Goal: Task Accomplishment & Management: Manage account settings

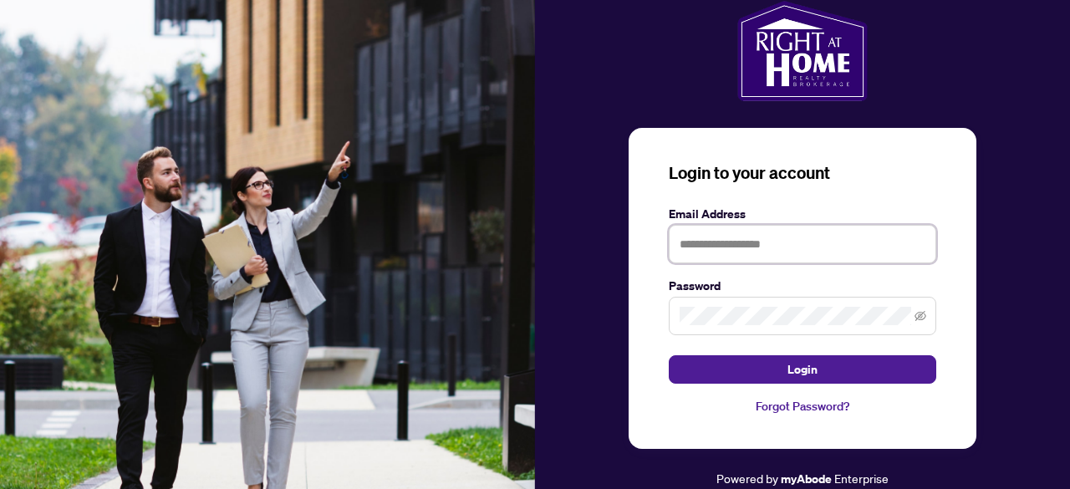
click at [775, 250] on input "text" at bounding box center [802, 244] width 267 height 38
click at [755, 240] on input "text" at bounding box center [802, 244] width 267 height 38
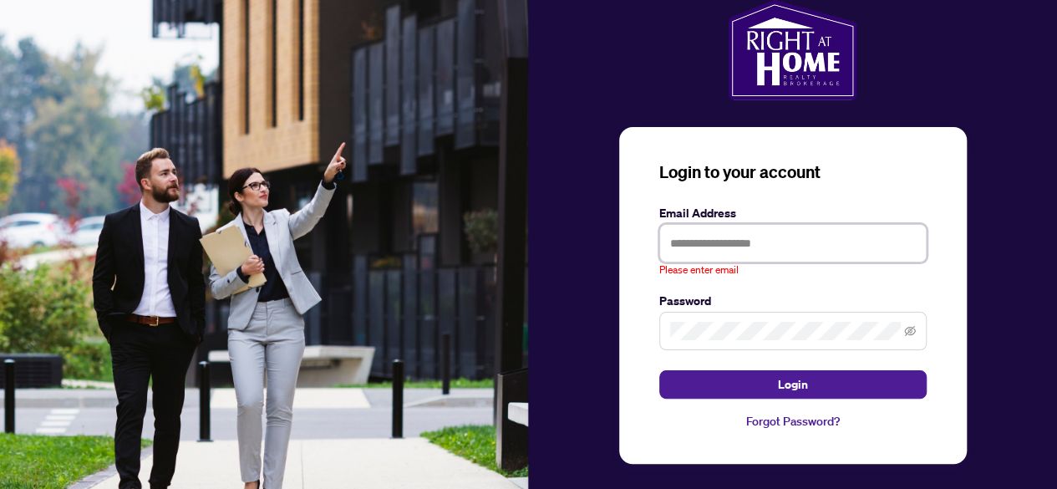
type input "**********"
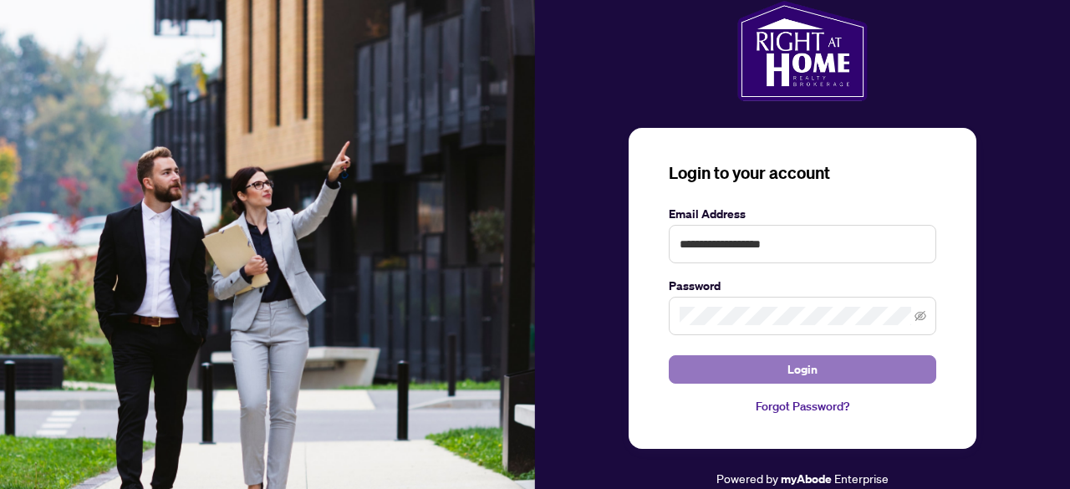
click at [806, 371] on span "Login" at bounding box center [802, 369] width 30 height 27
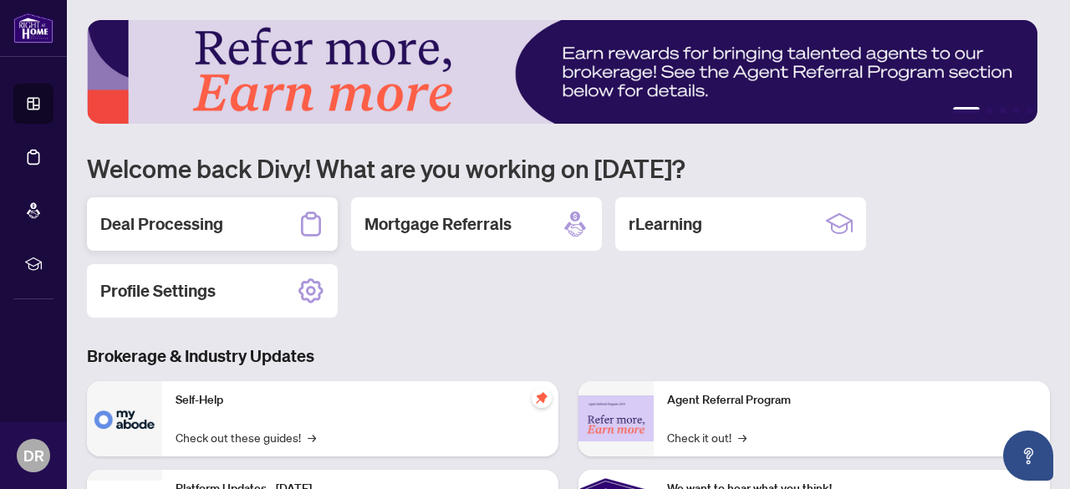
click at [149, 226] on h2 "Deal Processing" at bounding box center [161, 223] width 123 height 23
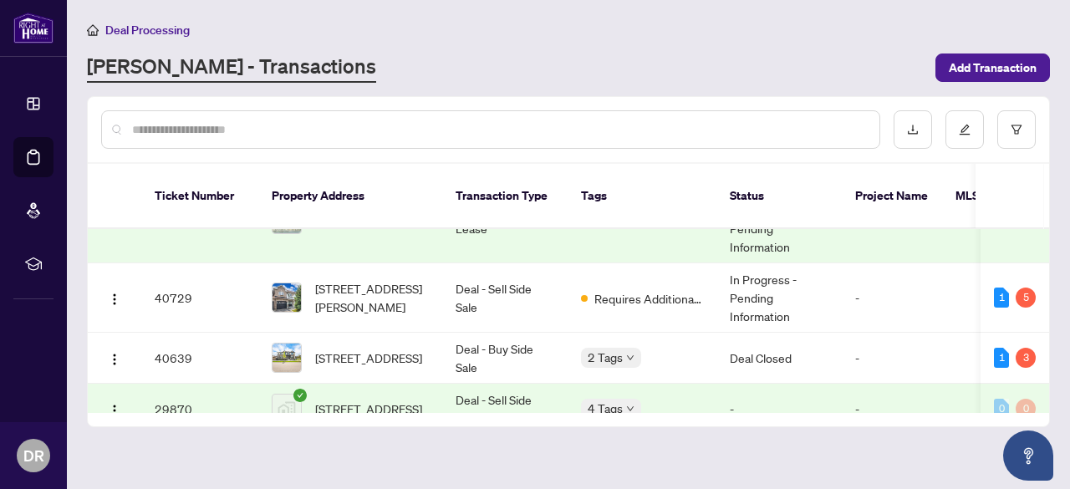
scroll to position [406, 0]
click at [750, 276] on td "In Progress - Pending Information" at bounding box center [778, 296] width 125 height 69
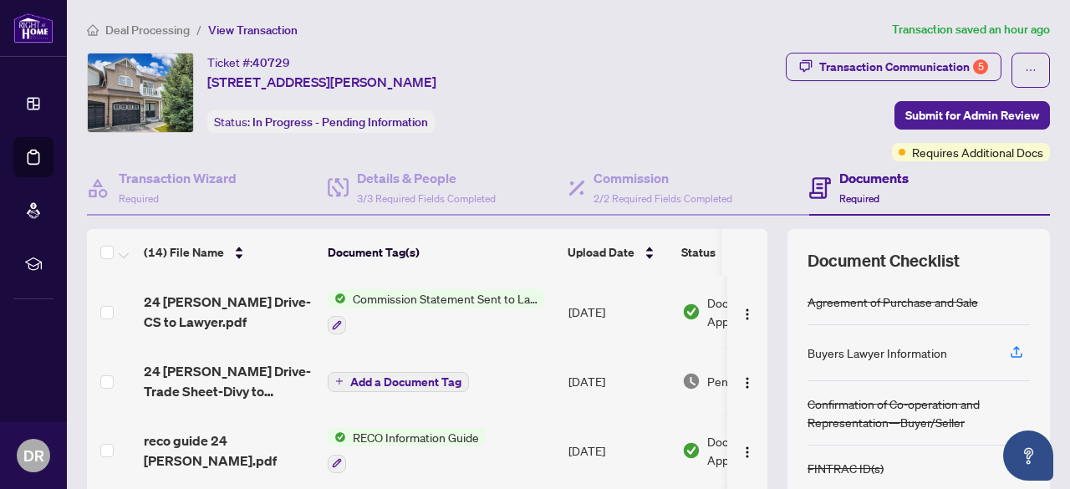
click at [412, 383] on span "Add a Document Tag" at bounding box center [405, 382] width 111 height 12
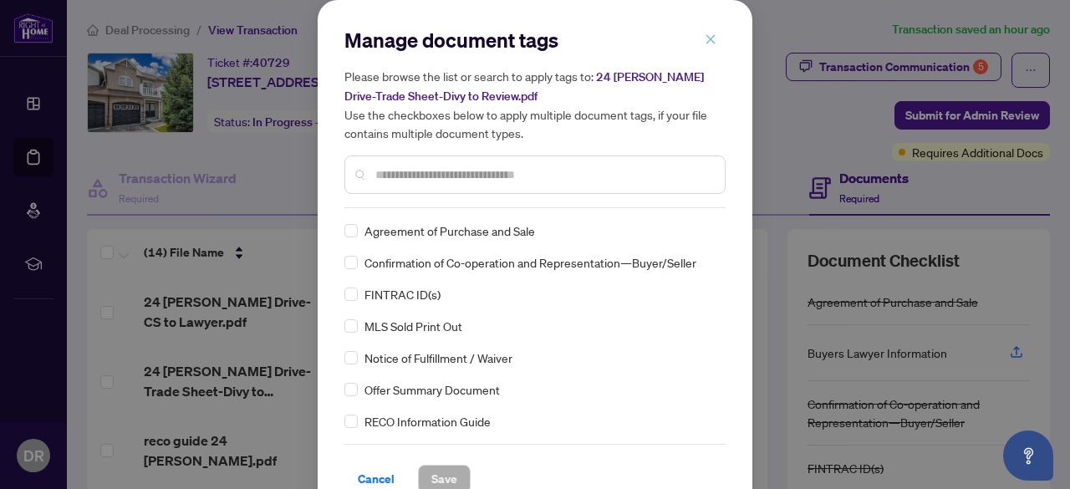
click at [704, 40] on icon "close" at bounding box center [710, 39] width 12 height 12
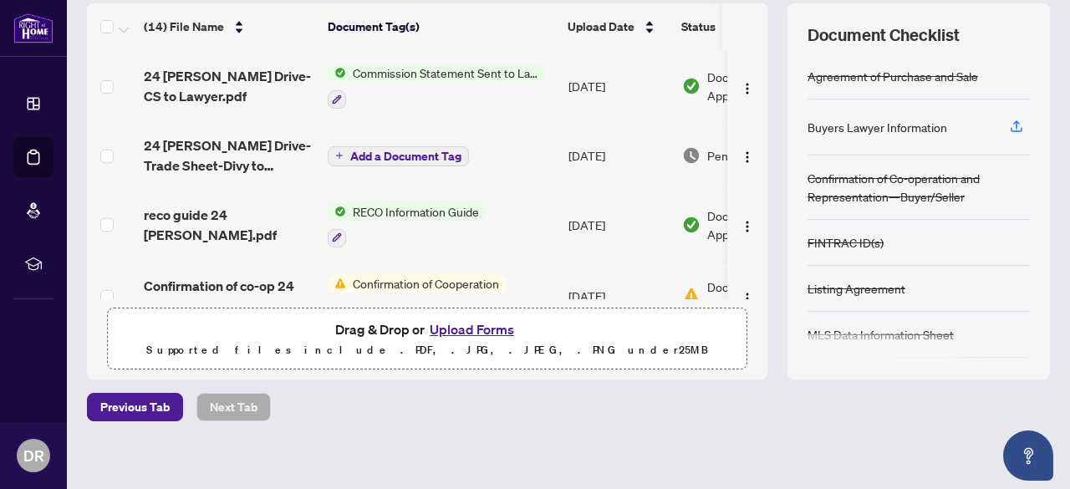
click at [216, 153] on span "24 [PERSON_NAME] Drive-Trade Sheet-Divy to Review.pdf" at bounding box center [229, 155] width 170 height 40
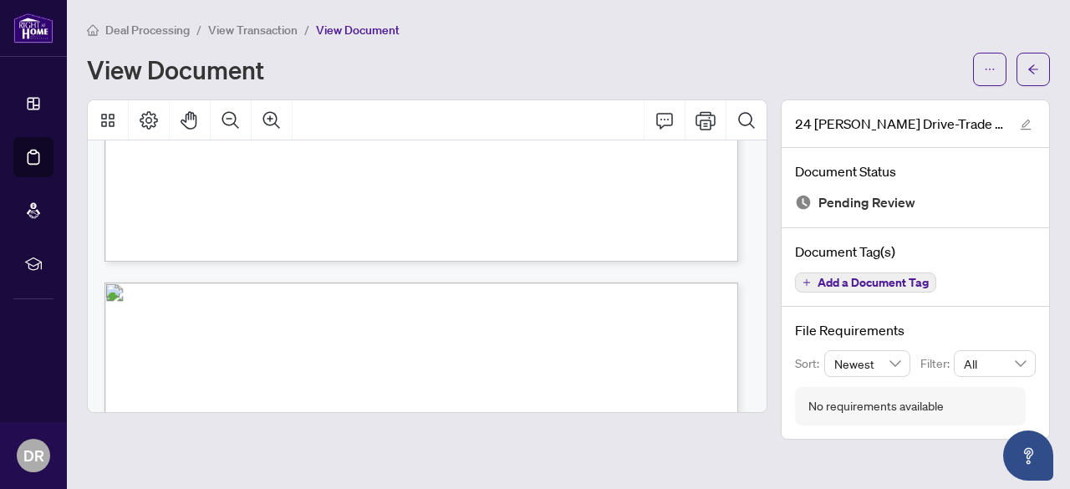
scroll to position [717, 0]
click at [710, 118] on icon "Print" at bounding box center [705, 120] width 20 height 18
